Goal: Obtain resource: Download file/media

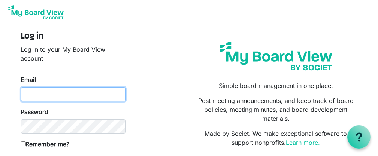
type input "[PERSON_NAME][EMAIL_ADDRESS][DOMAIN_NAME]"
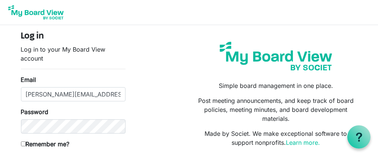
click at [23, 142] on input "Remember me?" at bounding box center [23, 144] width 5 height 5
checkbox input "true"
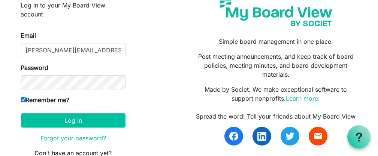
scroll to position [79, 0]
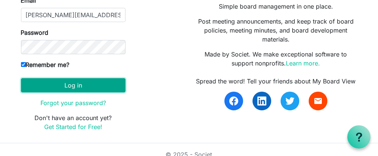
click at [103, 85] on button "Log in" at bounding box center [73, 85] width 104 height 14
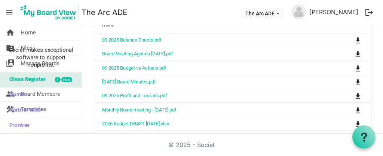
scroll to position [338, 0]
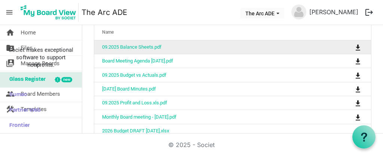
click at [146, 54] on td "09.2025 Balance Sheets.pdf" at bounding box center [209, 46] width 230 height 13
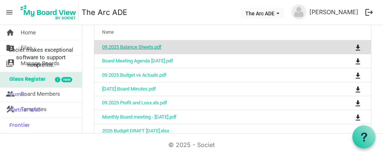
click at [145, 50] on link "09.2025 Balance Sheets.pdf" at bounding box center [132, 47] width 60 height 6
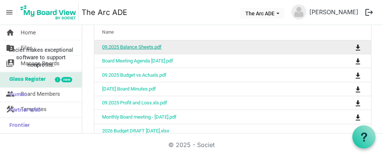
click at [161, 50] on link "09.2025 Balance Sheets.pdf" at bounding box center [132, 47] width 60 height 6
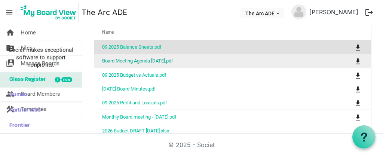
click at [125, 64] on link "Board Meeting Agenda October 15 2025.pdf" at bounding box center [137, 61] width 71 height 6
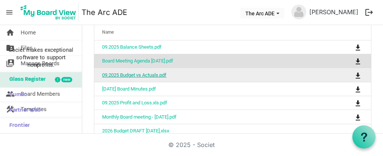
click at [147, 78] on link "09.2025 Budget vs Actuals.pdf" at bounding box center [134, 75] width 64 height 6
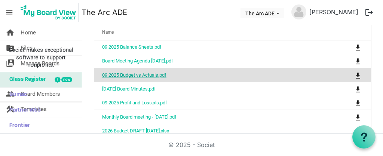
click at [147, 78] on link "09.2025 Budget vs Actuals.pdf" at bounding box center [134, 75] width 64 height 6
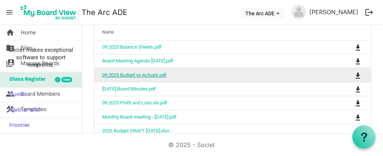
click at [147, 78] on link "09.2025 Budget vs Actuals.pdf" at bounding box center [134, 75] width 64 height 6
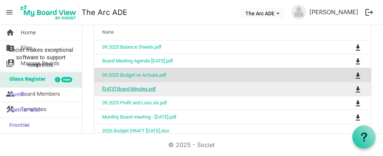
click at [148, 92] on link "09.17.2025 Board Minutes.pdf" at bounding box center [129, 89] width 54 height 6
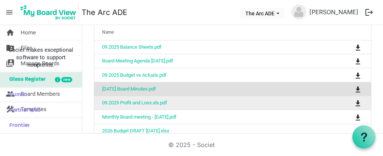
click at [142, 110] on td "09.2025 Profit and Loss.xls.pdf" at bounding box center [209, 103] width 230 height 14
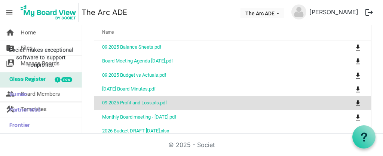
click at [142, 110] on td "09.2025 Profit and Loss.xls.pdf" at bounding box center [209, 103] width 230 height 14
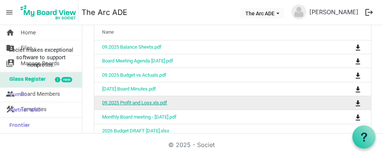
click at [161, 106] on link "09.2025 Profit and Loss.xls.pdf" at bounding box center [134, 103] width 65 height 6
